Goal: Use online tool/utility: Utilize a website feature to perform a specific function

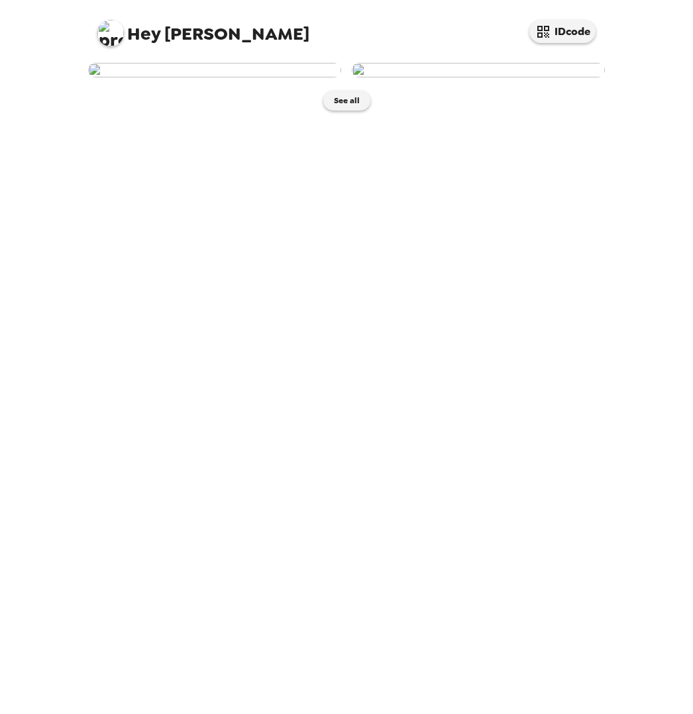
click at [438, 77] on img at bounding box center [478, 70] width 253 height 15
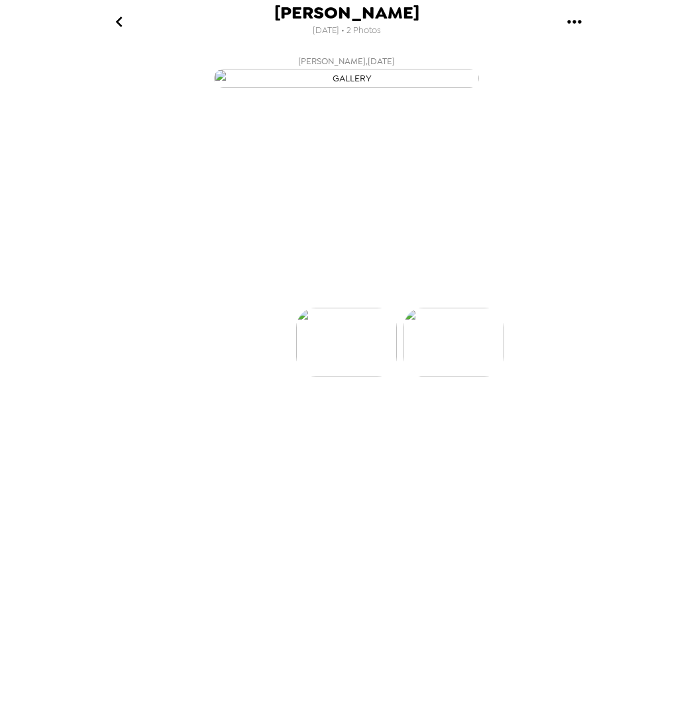
scroll to position [0, 106]
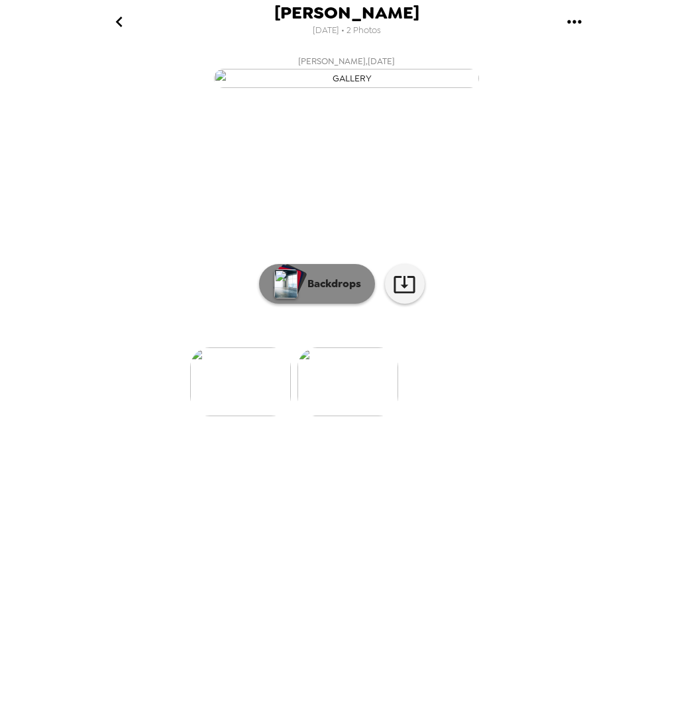
click at [339, 304] on button "Backdrops" at bounding box center [317, 284] width 116 height 40
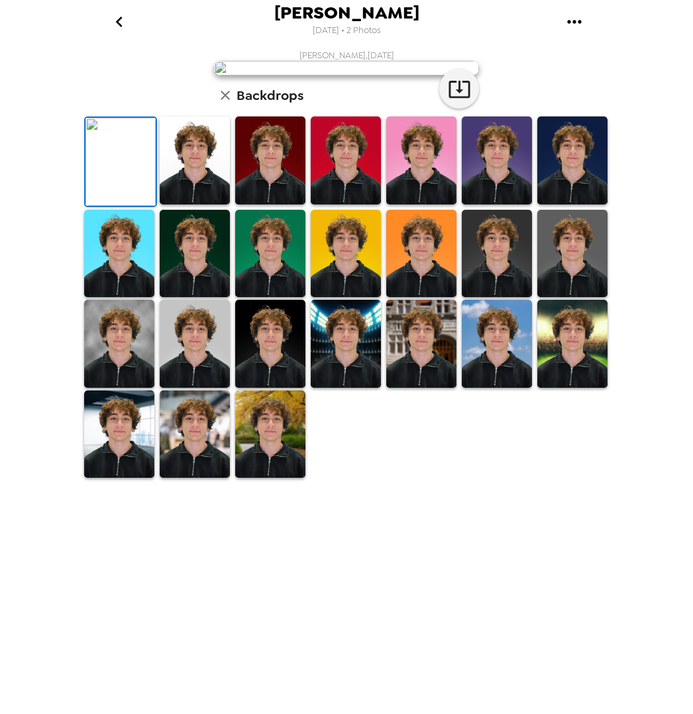
click at [501, 298] on img at bounding box center [497, 254] width 70 height 88
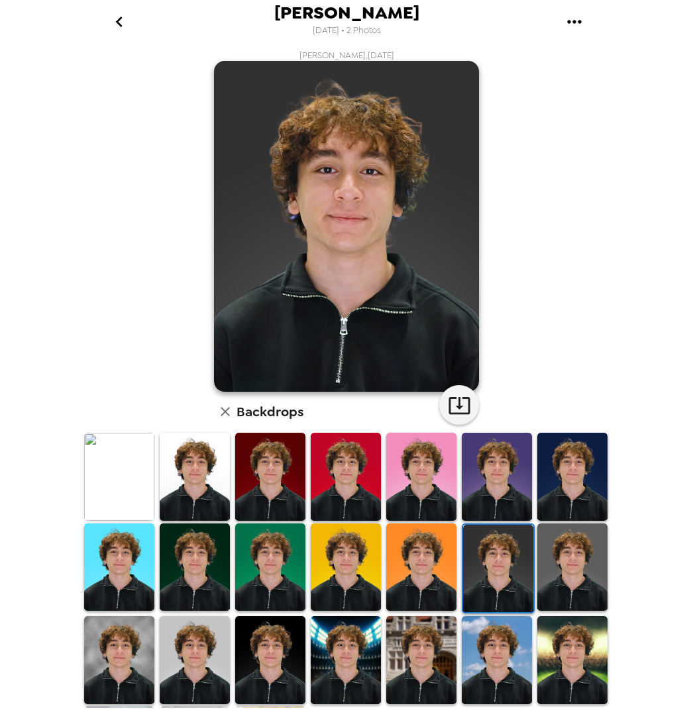
click at [487, 574] on img at bounding box center [498, 569] width 70 height 88
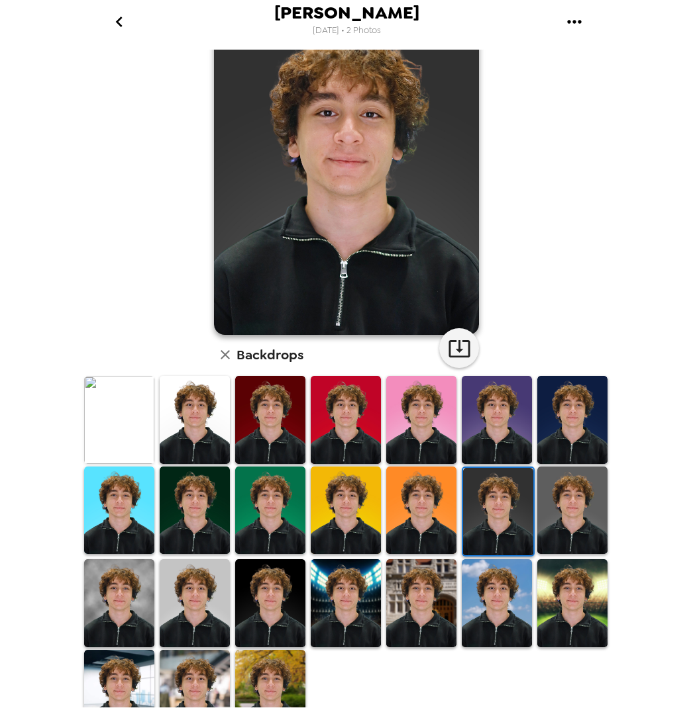
scroll to position [61, 0]
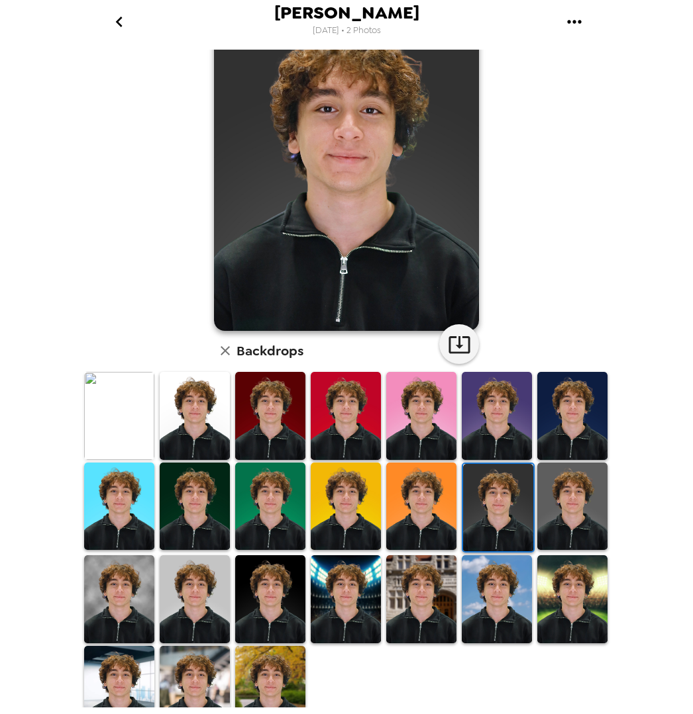
click at [276, 599] on img at bounding box center [270, 600] width 70 height 88
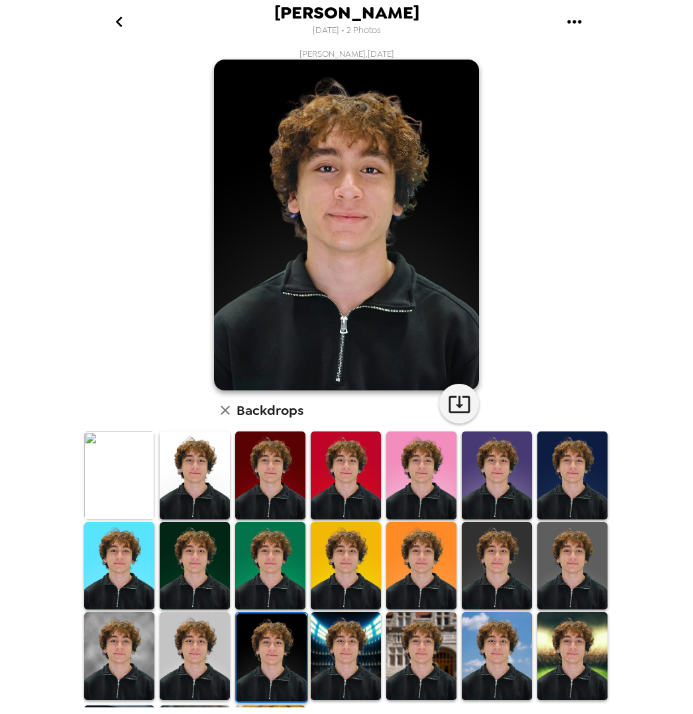
scroll to position [0, 0]
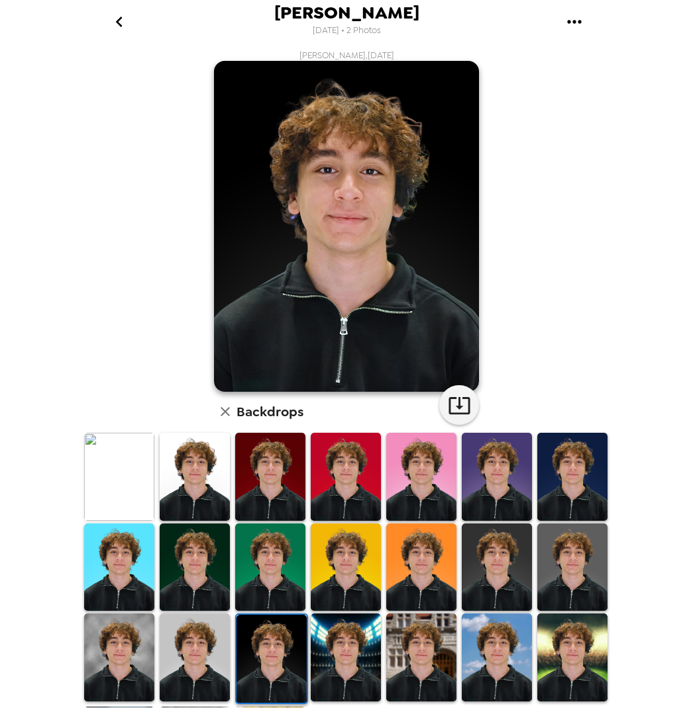
click at [442, 487] on img at bounding box center [421, 477] width 70 height 88
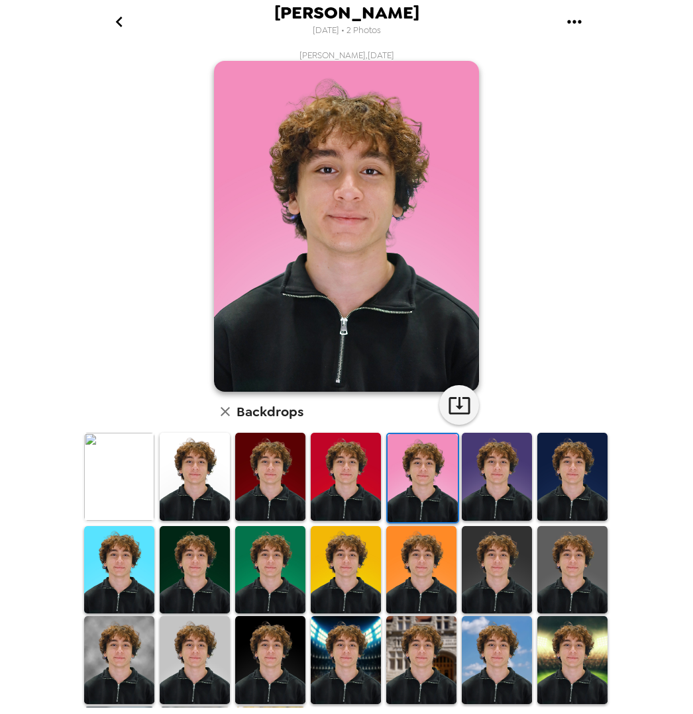
click at [432, 654] on img at bounding box center [421, 660] width 70 height 88
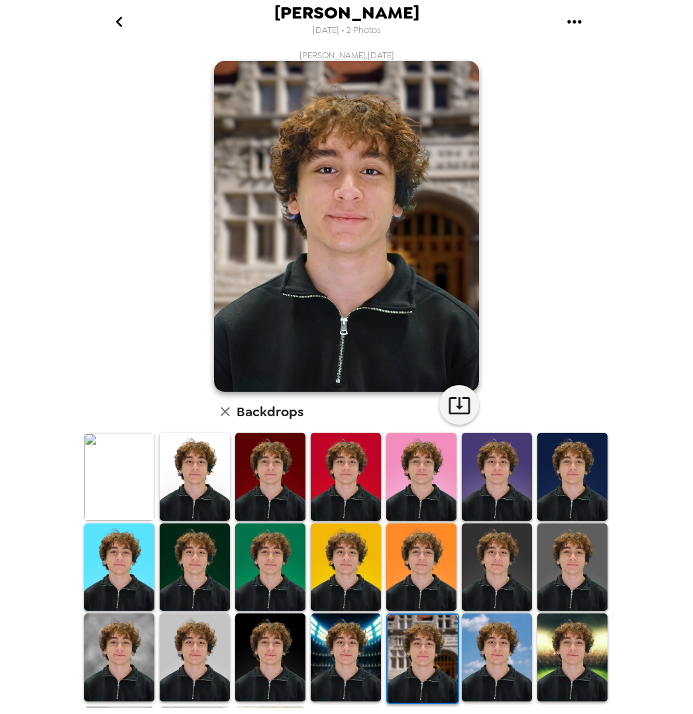
click at [267, 662] on img at bounding box center [270, 658] width 70 height 88
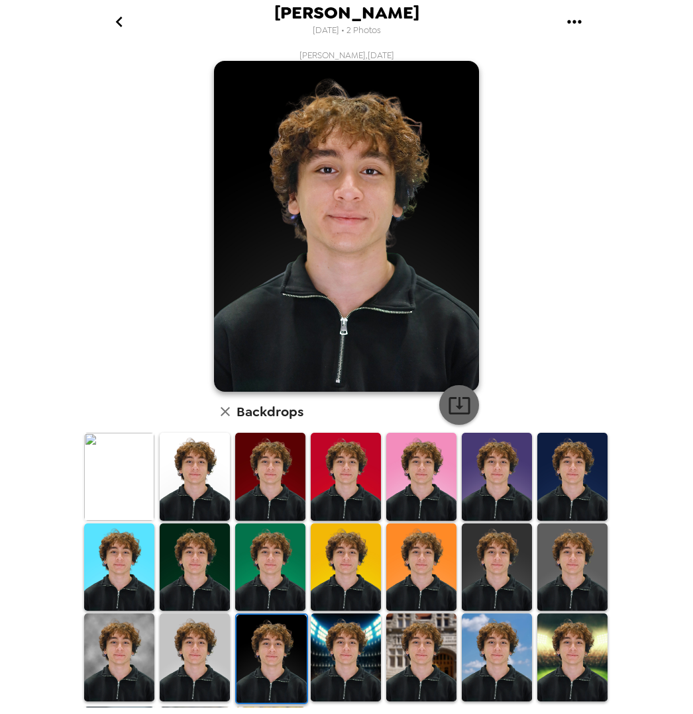
click at [461, 405] on icon "button" at bounding box center [459, 405] width 23 height 23
